Goal: Task Accomplishment & Management: Complete application form

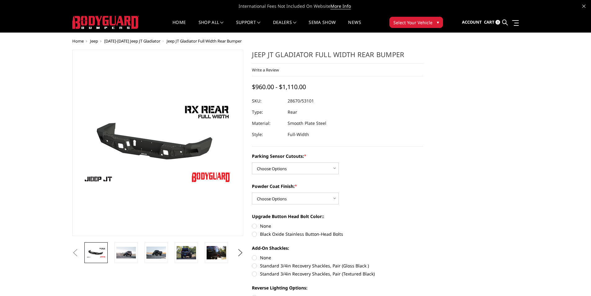
scroll to position [0, 61]
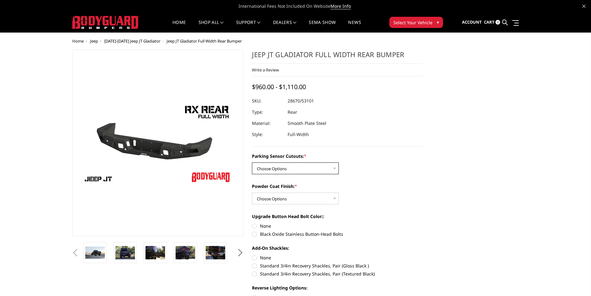
click at [291, 169] on select "Choose Options Yes - WITH Parking Sensor Cutouts No - WITHOUT Parking Sensor Cu…" at bounding box center [295, 168] width 87 height 12
select select "4251"
click at [252, 162] on select "Choose Options Yes - WITH Parking Sensor Cutouts No - WITHOUT Parking Sensor Cu…" at bounding box center [295, 168] width 87 height 12
click at [294, 199] on select "Choose Options Bare Metal Textured Black Powder Coat" at bounding box center [295, 198] width 87 height 12
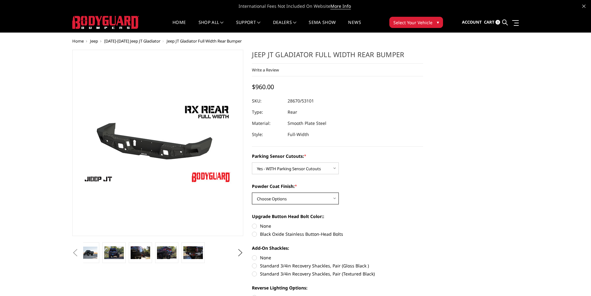
select select "4254"
click at [252, 192] on select "Choose Options Bare Metal Textured Black Powder Coat" at bounding box center [295, 198] width 87 height 12
click at [255, 225] on label "None" at bounding box center [337, 226] width 171 height 7
click at [252, 223] on input "None" at bounding box center [252, 223] width 0 height 0
radio input "true"
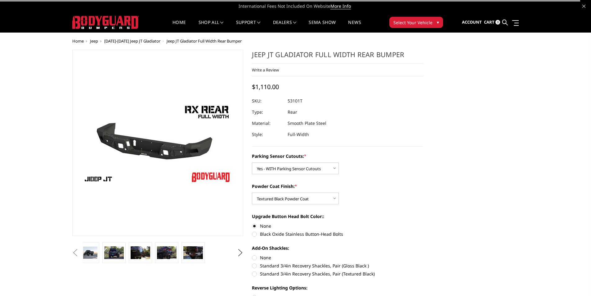
click at [256, 258] on label "None" at bounding box center [337, 257] width 171 height 7
click at [252, 255] on input "None" at bounding box center [252, 254] width 0 height 0
radio input "true"
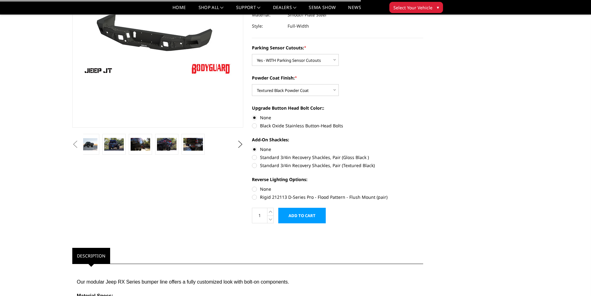
scroll to position [93, 0]
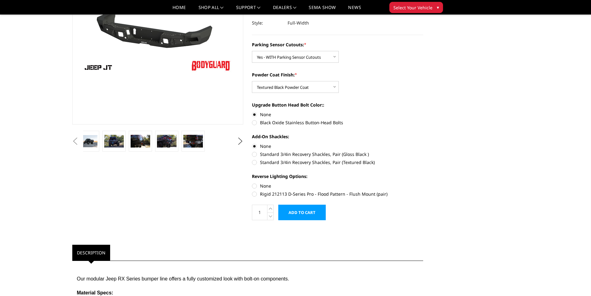
click at [252, 187] on label "None" at bounding box center [337, 185] width 171 height 7
click at [252, 183] on input "None" at bounding box center [252, 182] width 0 height 0
radio input "true"
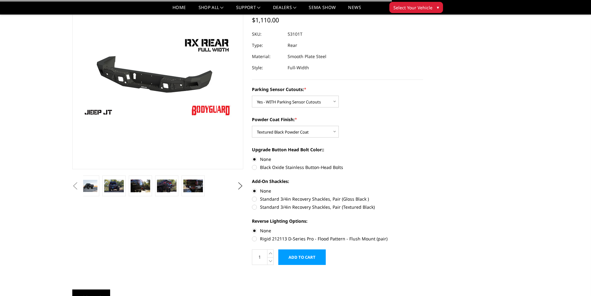
scroll to position [0, 0]
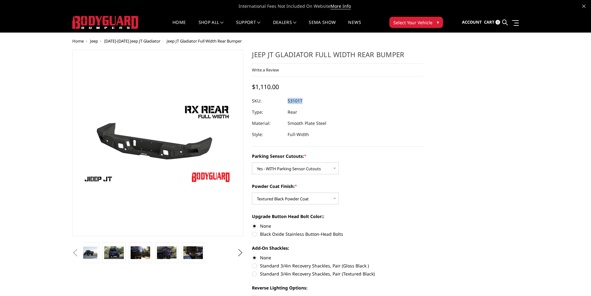
drag, startPoint x: 307, startPoint y: 100, endPoint x: 288, endPoint y: 100, distance: 19.2
click at [288, 100] on dl "SKU: 53101T UPC: Type: Rear Material: Smooth Plate Steel Style: Full-Width" at bounding box center [337, 117] width 171 height 45
copy dl "53101T UPC:"
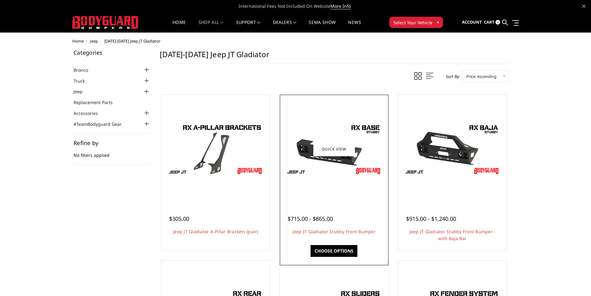
click at [346, 160] on img at bounding box center [334, 149] width 99 height 56
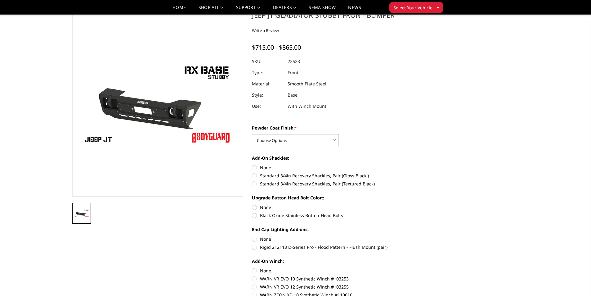
scroll to position [31, 0]
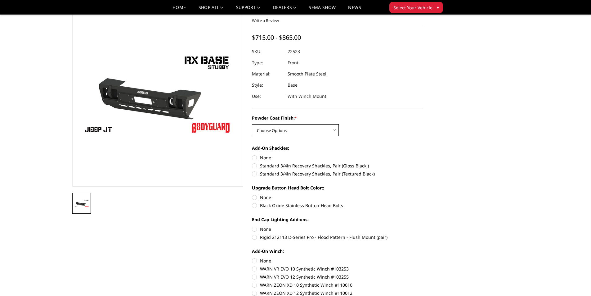
click at [302, 133] on select "Choose Options Bare Metal Textured Black Powder Coat" at bounding box center [295, 130] width 87 height 12
click at [252, 124] on select "Choose Options Bare Metal Textured Black Powder Coat" at bounding box center [295, 130] width 87 height 12
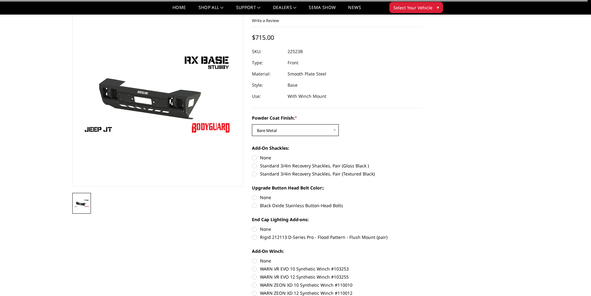
click at [287, 127] on select "Choose Options Bare Metal Textured Black Powder Coat" at bounding box center [295, 130] width 87 height 12
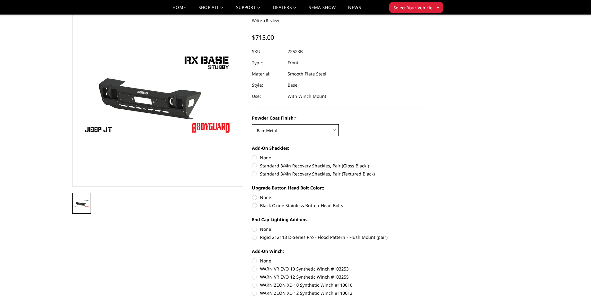
select select "4246"
click at [252, 124] on select "Choose Options Bare Metal Textured Black Powder Coat" at bounding box center [295, 130] width 87 height 12
drag, startPoint x: 305, startPoint y: 53, endPoint x: 288, endPoint y: 51, distance: 16.9
click at [288, 51] on dl "SKU: 22523T UPC: Type: Front Material: Smooth Plate Steel Style: Base Use: With…" at bounding box center [337, 74] width 171 height 56
copy dl "22523T UPC:"
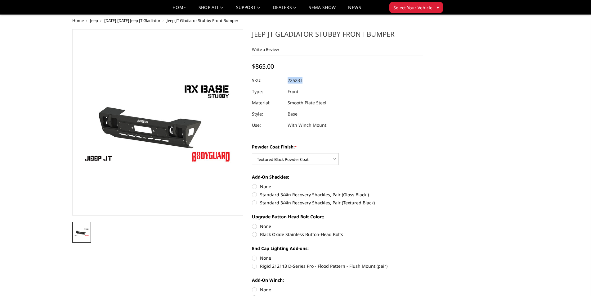
scroll to position [0, 0]
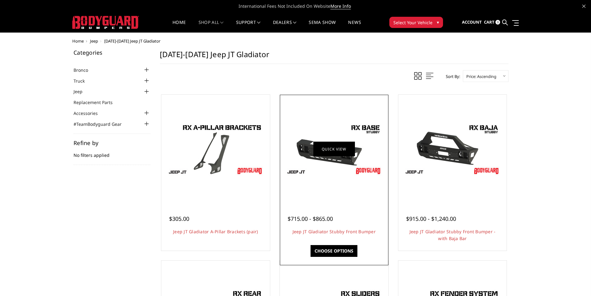
click at [330, 156] on link "Quick view" at bounding box center [334, 149] width 42 height 15
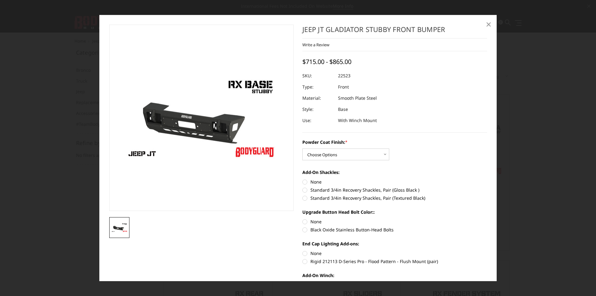
click at [488, 26] on span "×" at bounding box center [489, 23] width 6 height 13
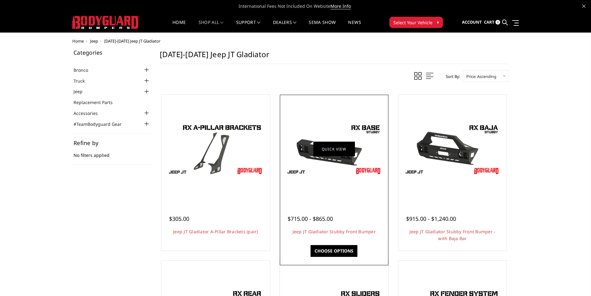
click at [324, 153] on link "Quick view" at bounding box center [334, 149] width 42 height 15
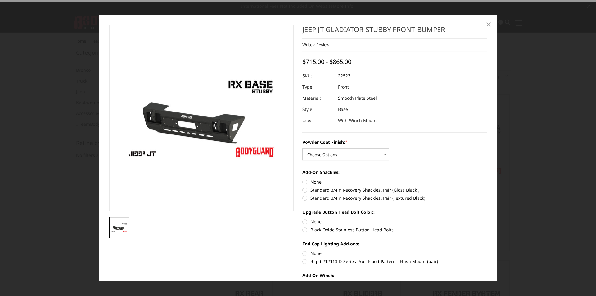
click at [487, 26] on span "×" at bounding box center [489, 23] width 6 height 13
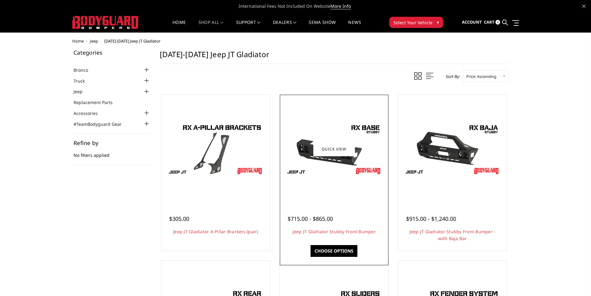
click at [358, 129] on img at bounding box center [334, 149] width 99 height 56
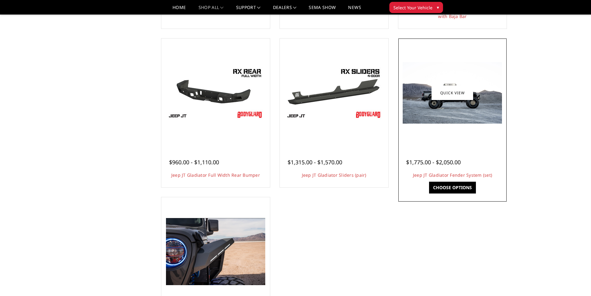
scroll to position [186, 0]
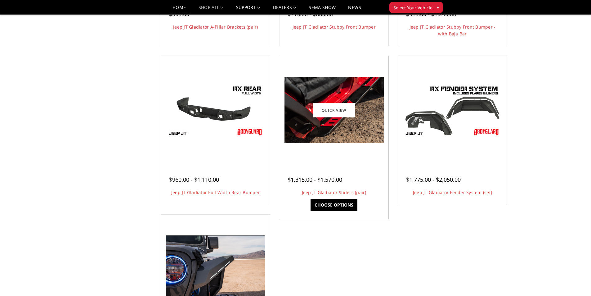
click at [339, 133] on img at bounding box center [334, 110] width 99 height 66
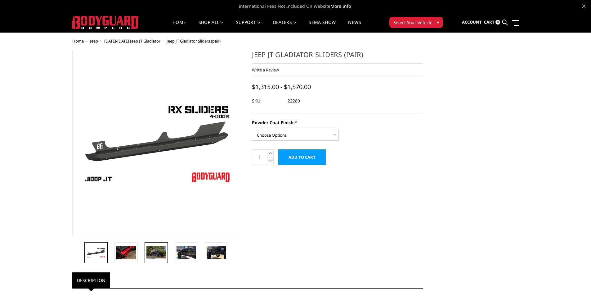
click at [149, 250] on img at bounding box center [156, 252] width 20 height 13
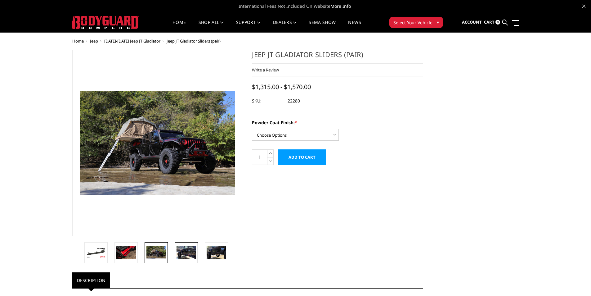
click at [184, 252] on img at bounding box center [187, 252] width 20 height 13
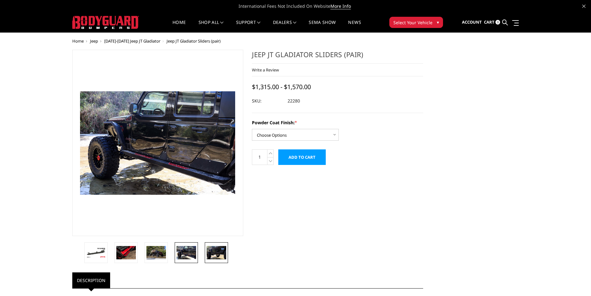
click at [205, 254] on link at bounding box center [216, 252] width 23 height 21
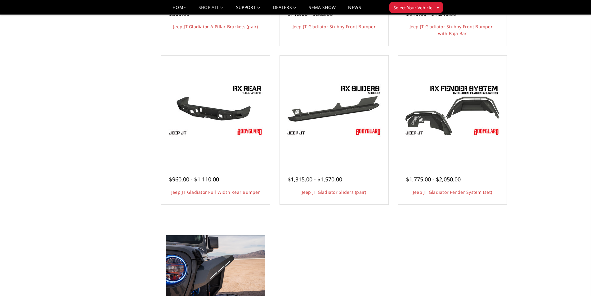
scroll to position [186, 0]
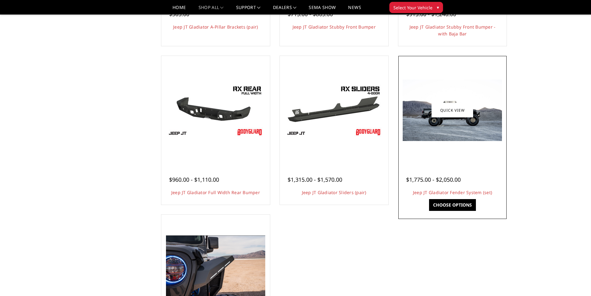
click at [476, 130] on img at bounding box center [452, 109] width 99 height 61
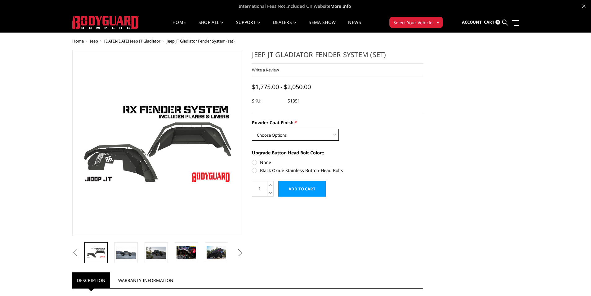
click at [316, 138] on select "Choose Options Bare Metal Textured Black Powder Coat" at bounding box center [295, 135] width 87 height 12
select select "4109"
click at [252, 129] on select "Choose Options Bare Metal Textured Black Powder Coat" at bounding box center [295, 135] width 87 height 12
click at [187, 249] on img at bounding box center [187, 252] width 20 height 13
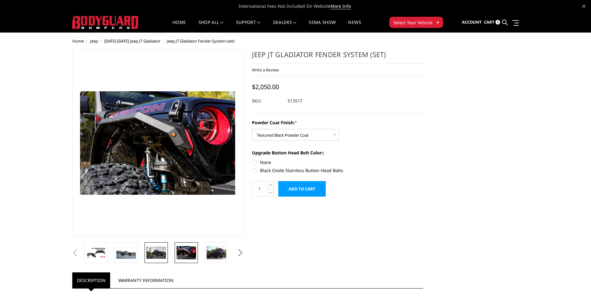
click at [161, 251] on img at bounding box center [156, 252] width 20 height 12
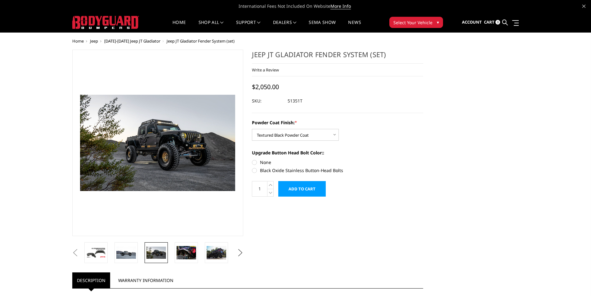
click at [239, 254] on button "Next" at bounding box center [240, 252] width 9 height 9
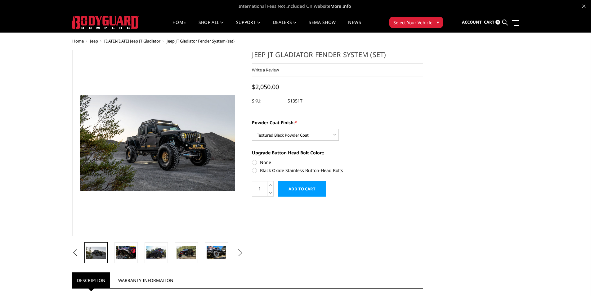
click at [239, 254] on button "Next" at bounding box center [240, 252] width 9 height 9
click at [178, 250] on img at bounding box center [187, 252] width 20 height 13
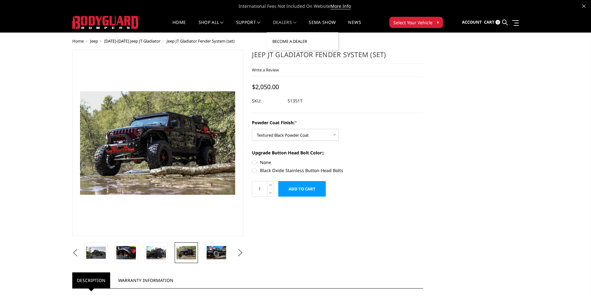
click at [293, 40] on link "Become a Dealer" at bounding box center [302, 41] width 66 height 12
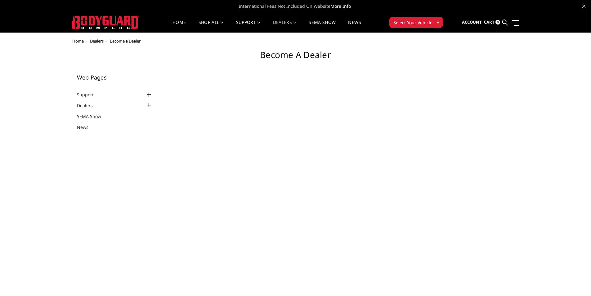
select select "US"
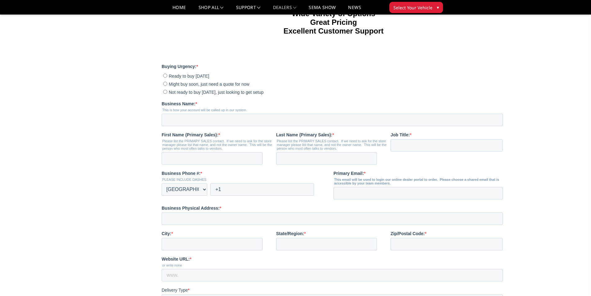
scroll to position [93, 0]
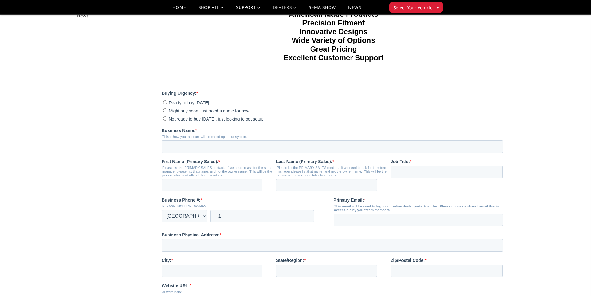
click at [165, 112] on input "Might buy soon, just need a quote for now" at bounding box center [165, 110] width 4 height 4
radio input "true"
click at [191, 153] on input "Business Name: *" at bounding box center [332, 146] width 341 height 12
type input "Rimz One"
type input "Jim"
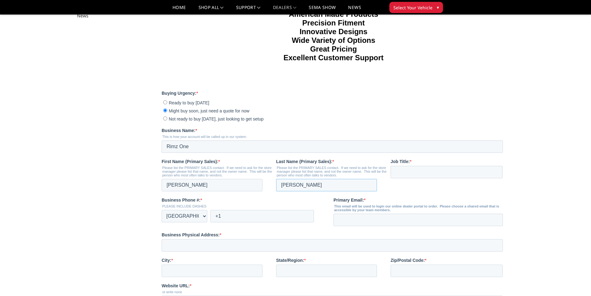
type input "Kern"
type input "GM"
click at [244, 222] on input "+1" at bounding box center [262, 216] width 104 height 12
type input "+1 7046630198"
type input "jim@rimzone.com"
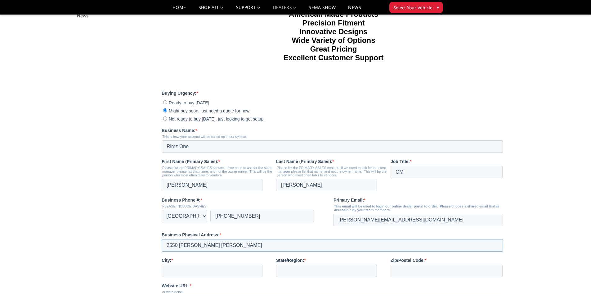
type input "2550 Charlotte Hwy"
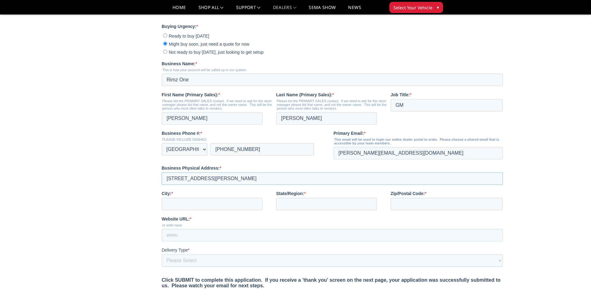
scroll to position [186, 0]
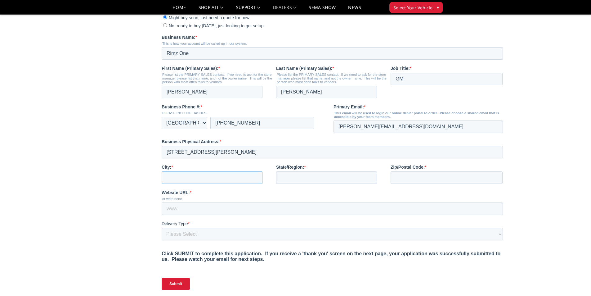
click at [210, 184] on input "City: *" at bounding box center [212, 177] width 101 height 12
type input "Mooresville"
click at [315, 184] on input "State/Region: *" at bounding box center [326, 177] width 101 height 12
type input "NC"
click at [401, 184] on input "Zip/Postal Code: *" at bounding box center [447, 177] width 112 height 12
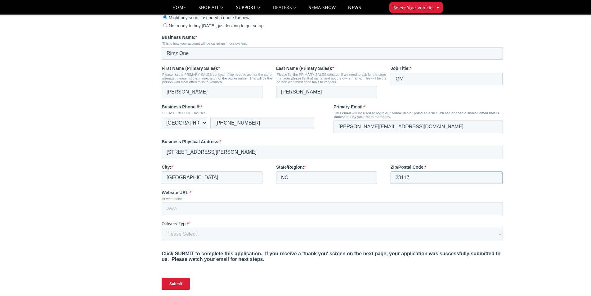
type input "28117"
click at [198, 215] on input "Website URL: *" at bounding box center [332, 208] width 341 height 12
type input "rimzone.com"
click at [187, 240] on select "Please Select Yes, I need a liftgate No, I have a forklift and/or dock" at bounding box center [332, 234] width 341 height 12
select select "I have a forklift"
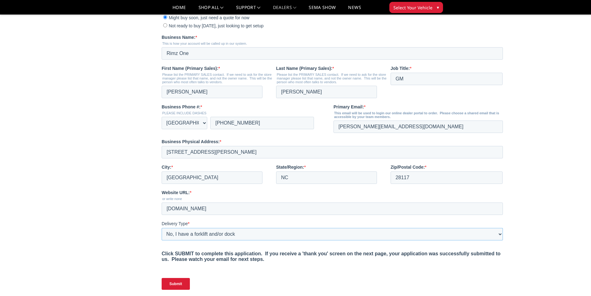
click at [162, 240] on select "Please Select Yes, I need a liftgate No, I have a forklift and/or dock" at bounding box center [332, 234] width 341 height 12
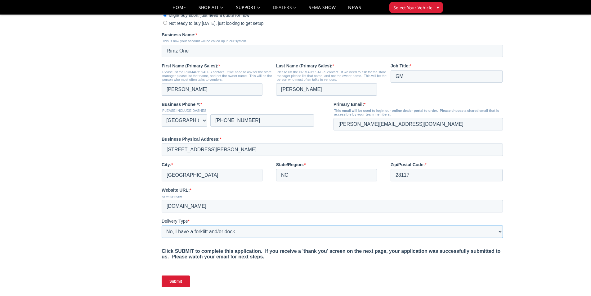
scroll to position [310, 0]
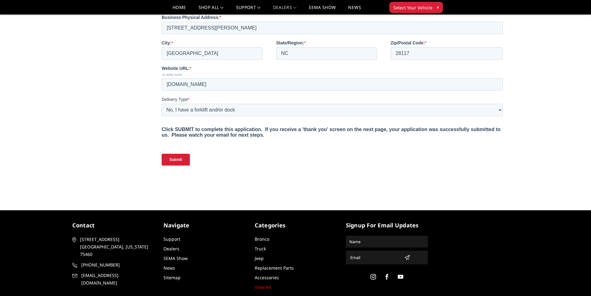
click at [178, 165] on input "Submit" at bounding box center [176, 160] width 28 height 12
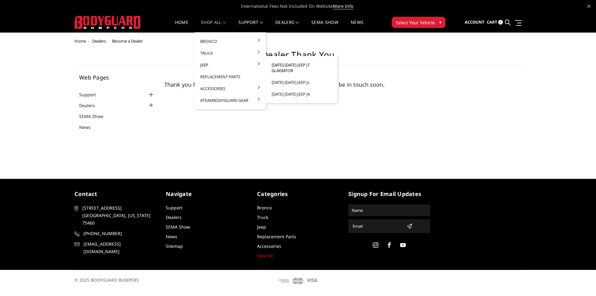
click at [302, 66] on link "[DATE]-[DATE] Jeep JT Gladiator" at bounding box center [301, 67] width 66 height 17
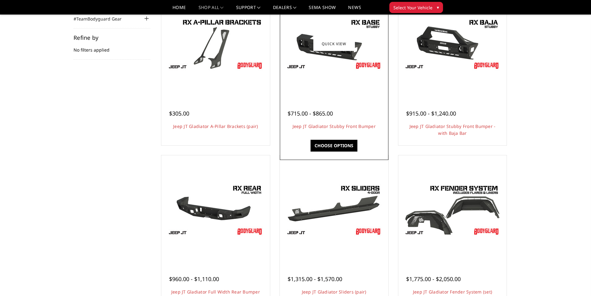
scroll to position [31, 0]
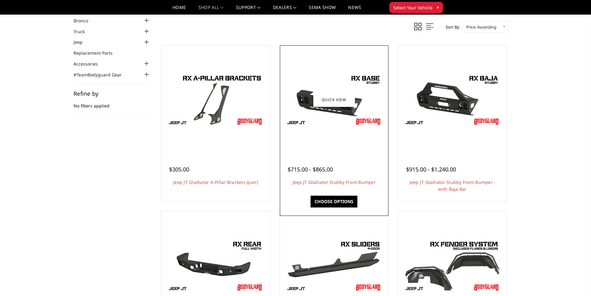
click at [343, 136] on div at bounding box center [335, 100] width 106 height 106
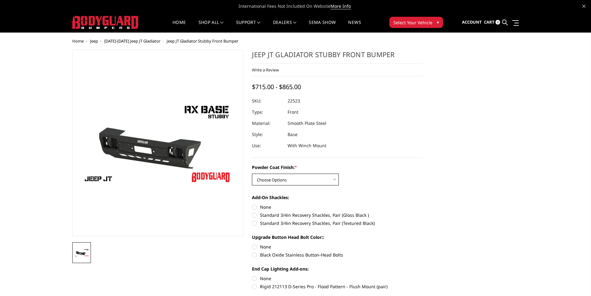
click at [298, 180] on select "Choose Options Bare Metal Textured Black Powder Coat" at bounding box center [295, 179] width 87 height 12
select select "4246"
click at [252, 173] on select "Choose Options Bare Metal Textured Black Powder Coat" at bounding box center [295, 179] width 87 height 12
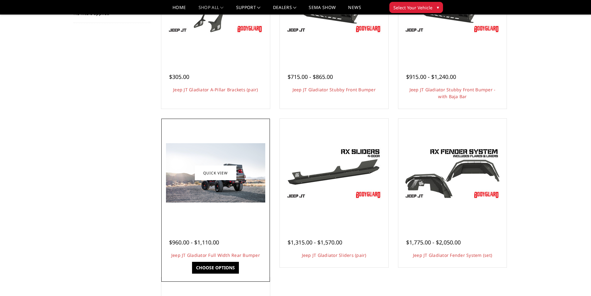
scroll to position [124, 0]
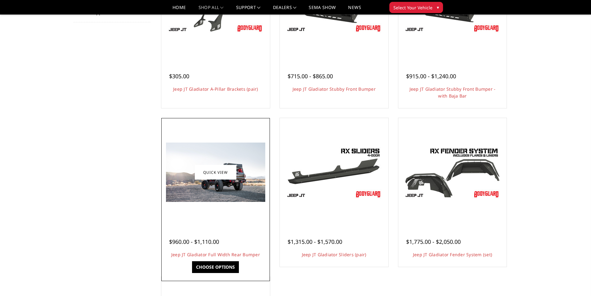
click at [204, 190] on img at bounding box center [215, 171] width 99 height 59
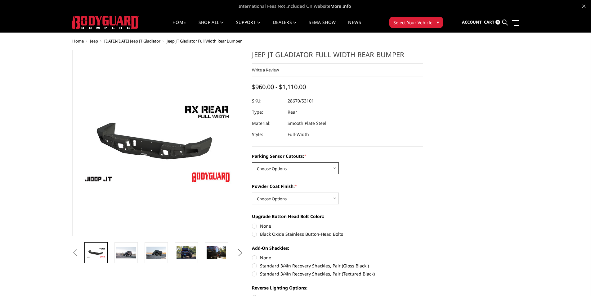
click at [298, 165] on select "Choose Options Yes - WITH Parking Sensor Cutouts No - WITHOUT Parking Sensor Cu…" at bounding box center [295, 168] width 87 height 12
select select "4251"
click at [252, 162] on select "Choose Options Yes - WITH Parking Sensor Cutouts No - WITHOUT Parking Sensor Cu…" at bounding box center [295, 168] width 87 height 12
click at [292, 201] on select "Choose Options Bare Metal Textured Black Powder Coat" at bounding box center [295, 198] width 87 height 12
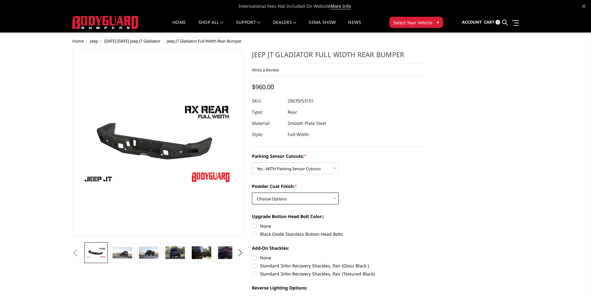
select select "4254"
click at [252, 192] on select "Choose Options Bare Metal Textured Black Powder Coat" at bounding box center [295, 198] width 87 height 12
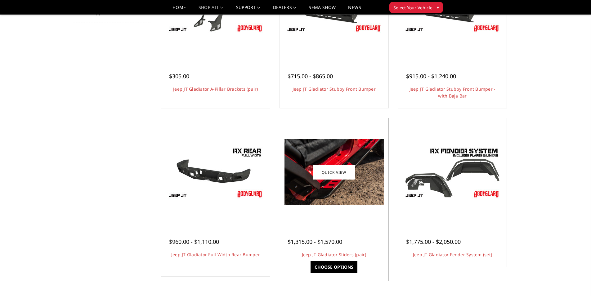
click at [329, 230] on div "$1,315.00 - $1,570.00 Jeep JT Gladiator Sliders (pair) Our rock sliders are the…" at bounding box center [335, 245] width 106 height 40
click at [343, 182] on img at bounding box center [334, 172] width 99 height 66
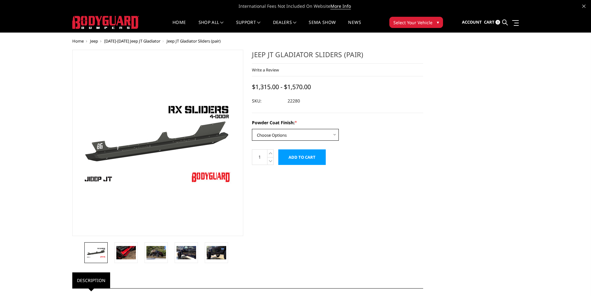
click at [286, 134] on select "Choose Options Bare Metal Textured Black Powder Coat" at bounding box center [295, 135] width 87 height 12
select select "4244"
click at [252, 129] on select "Choose Options Bare Metal Textured Black Powder Coat" at bounding box center [295, 135] width 87 height 12
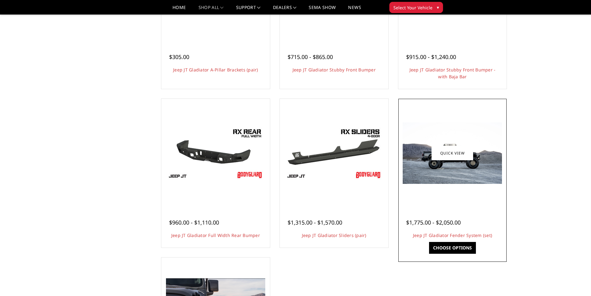
click at [433, 171] on img at bounding box center [452, 152] width 99 height 61
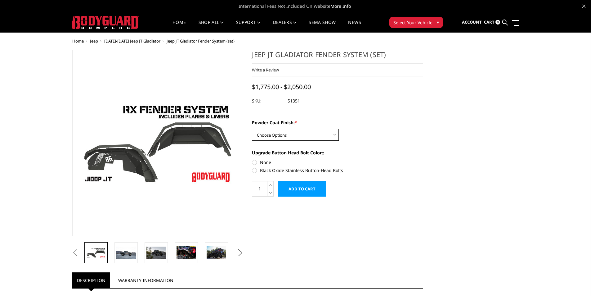
click at [279, 133] on select "Choose Options Bare Metal Textured Black Powder Coat" at bounding box center [295, 135] width 87 height 12
select select "4109"
click at [252, 129] on select "Choose Options Bare Metal Textured Black Powder Coat" at bounding box center [295, 135] width 87 height 12
click at [255, 163] on label "None" at bounding box center [337, 162] width 171 height 7
click at [252, 159] on input "None" at bounding box center [252, 159] width 0 height 0
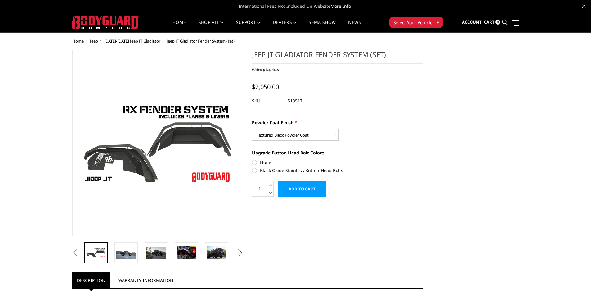
radio input "true"
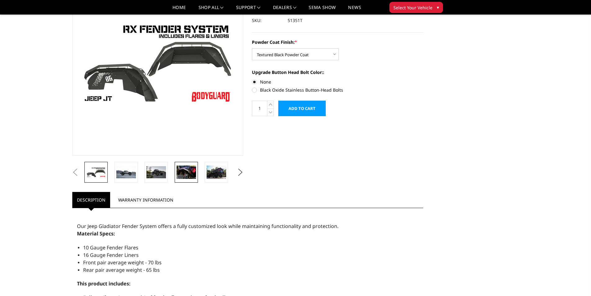
click at [185, 170] on img at bounding box center [187, 171] width 20 height 13
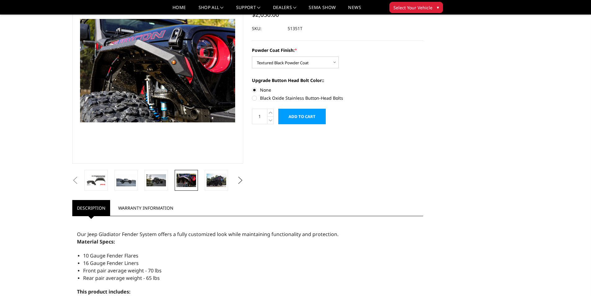
click at [242, 177] on button "Next" at bounding box center [240, 180] width 9 height 9
click at [237, 178] on button "Next" at bounding box center [240, 180] width 9 height 9
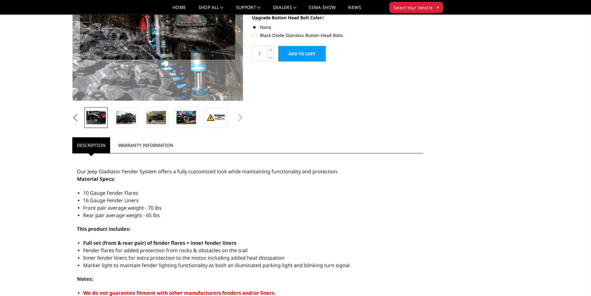
scroll to position [209, 0]
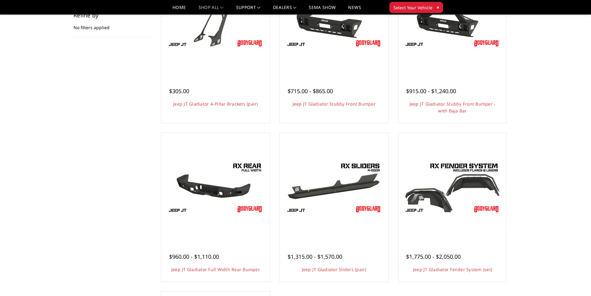
scroll to position [31, 0]
